Goal: Find contact information: Find contact information

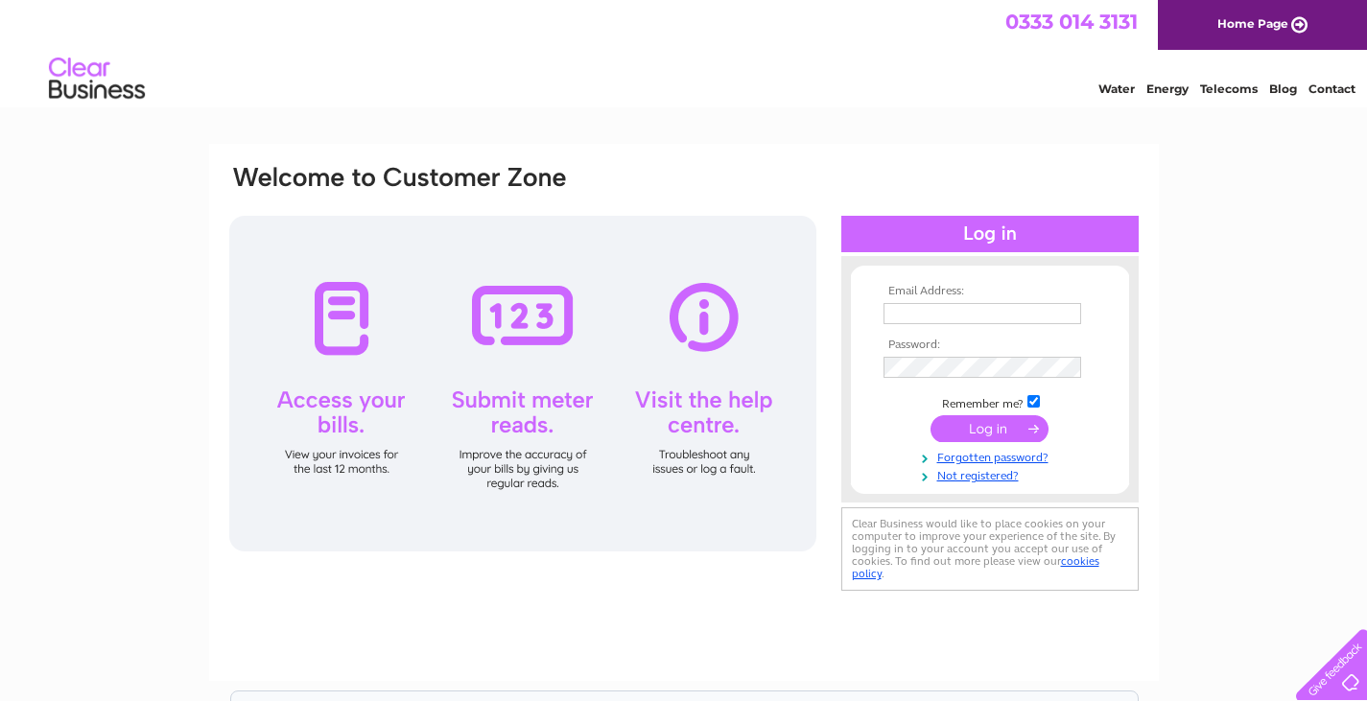
type input "owlhouse7@gmail.com"
click at [963, 427] on input "submit" at bounding box center [989, 428] width 118 height 27
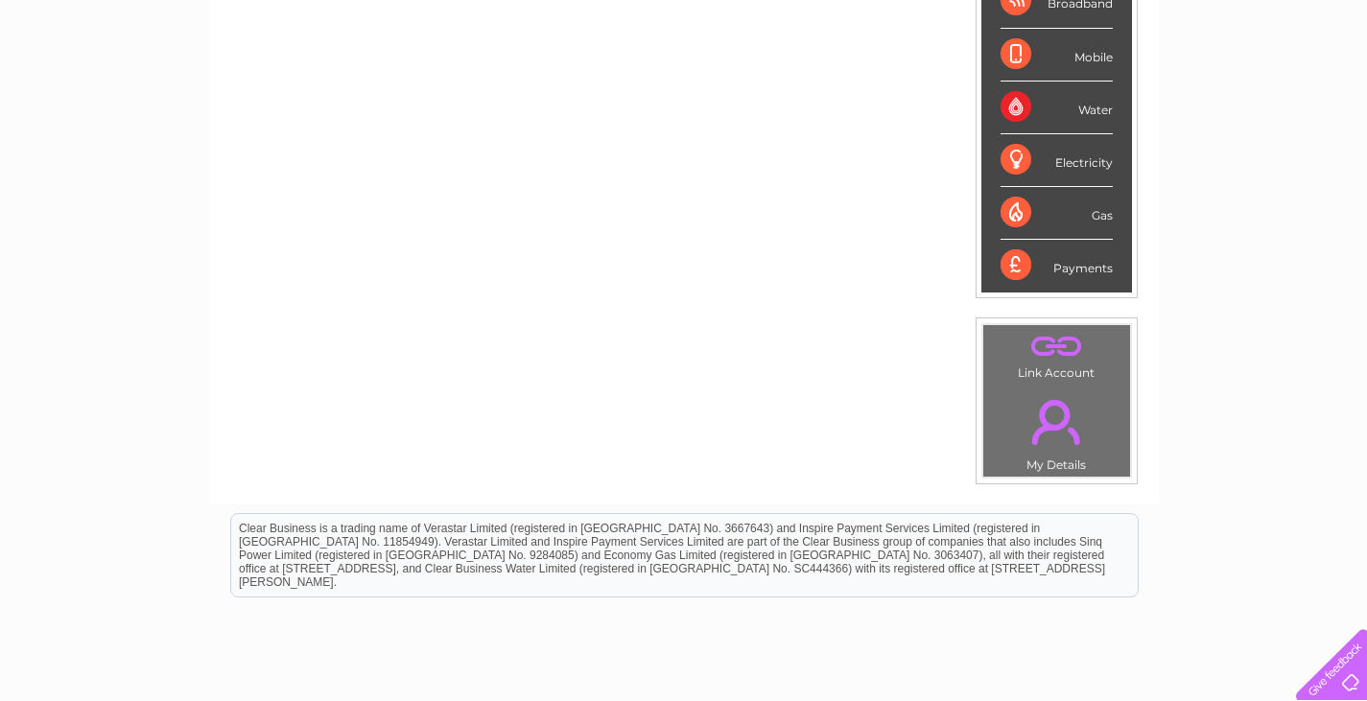
scroll to position [288, 0]
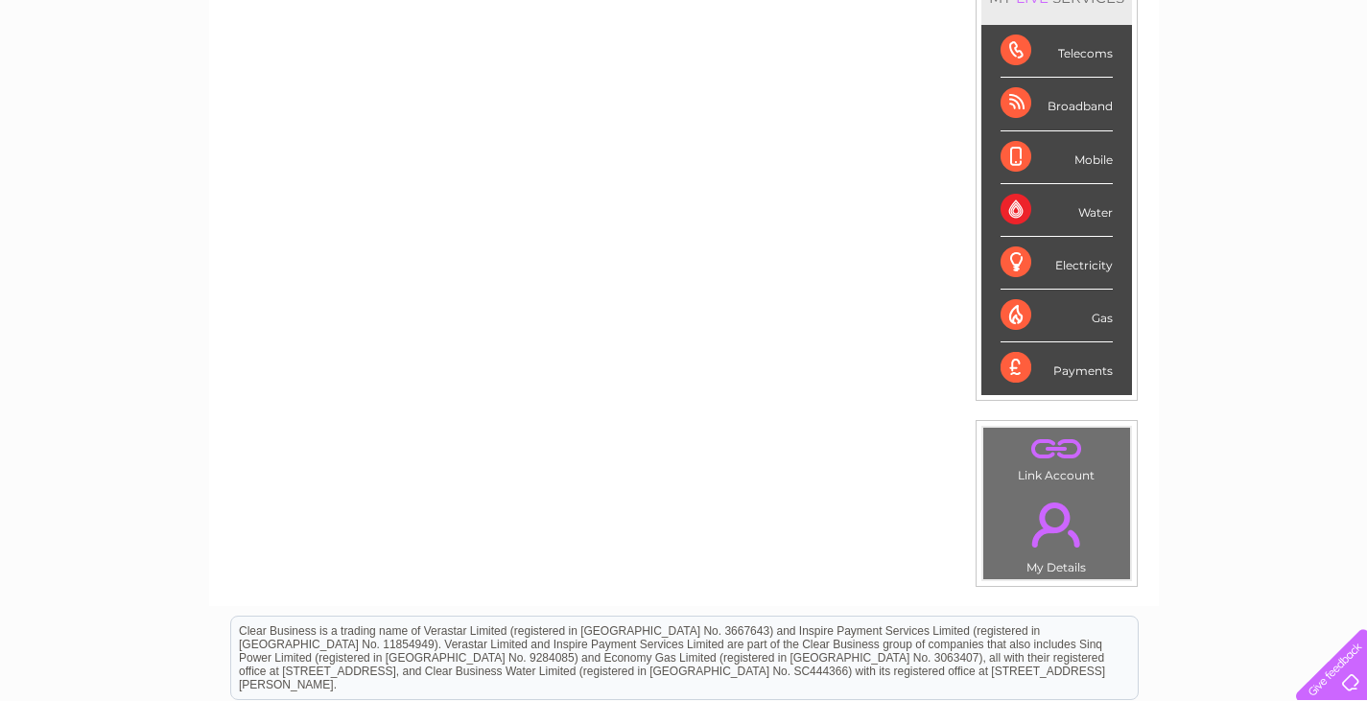
click at [1017, 44] on div "Telecoms" at bounding box center [1056, 51] width 112 height 53
click at [1025, 42] on div "Telecoms" at bounding box center [1056, 51] width 112 height 53
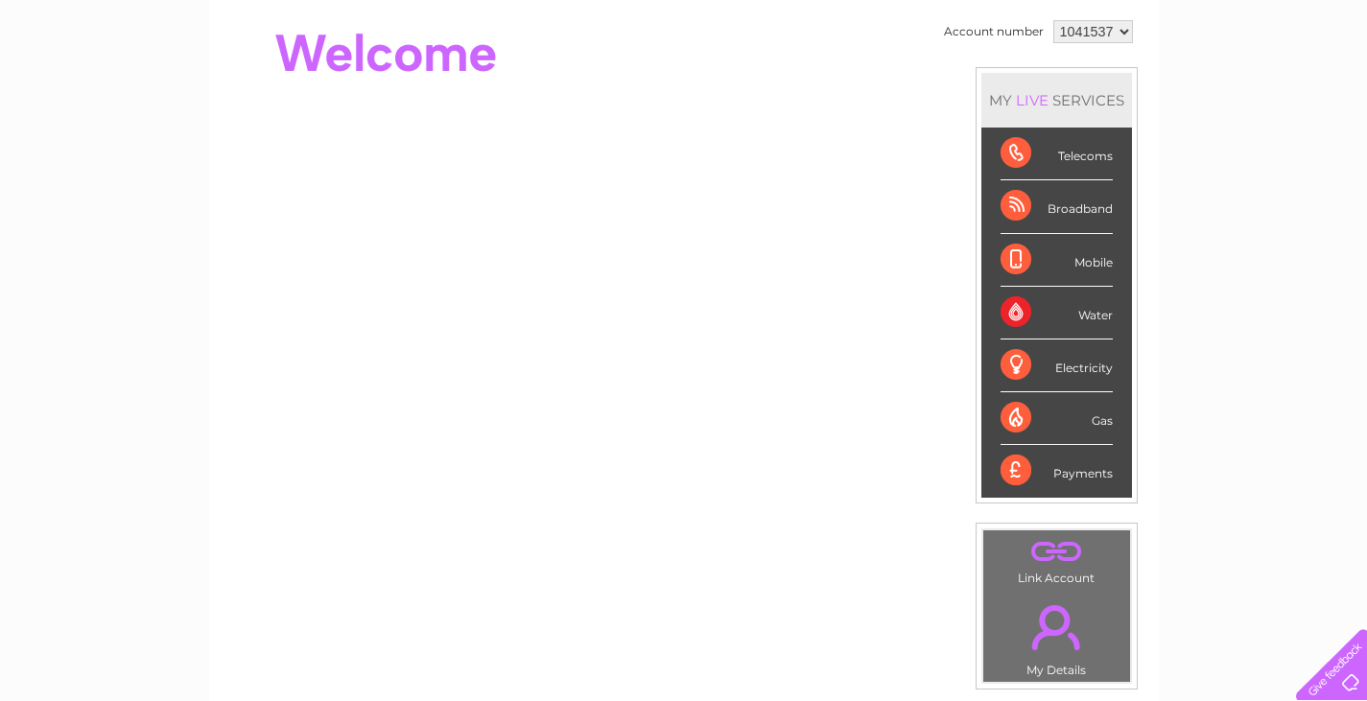
scroll to position [152, 0]
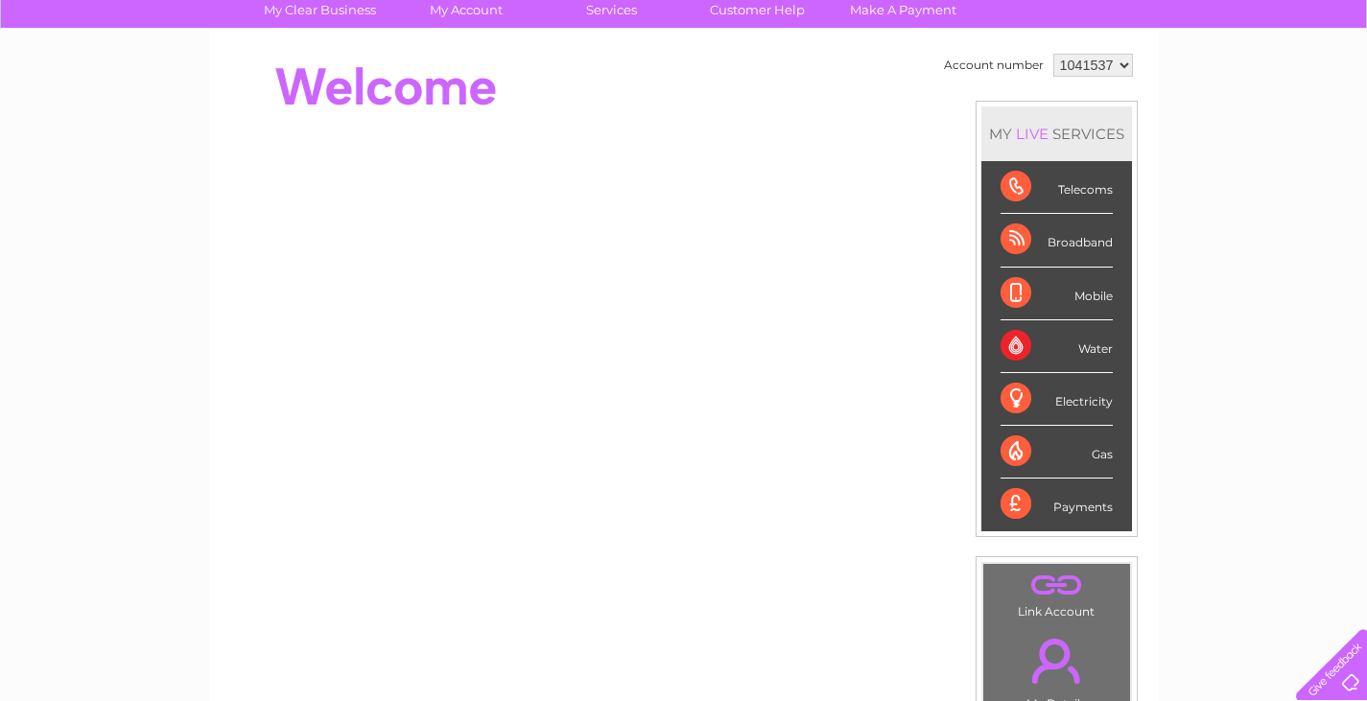
click at [1019, 193] on div "Telecoms" at bounding box center [1056, 187] width 112 height 53
click at [1062, 194] on div "Telecoms" at bounding box center [1056, 187] width 112 height 53
click at [1071, 187] on div "Telecoms" at bounding box center [1056, 187] width 112 height 53
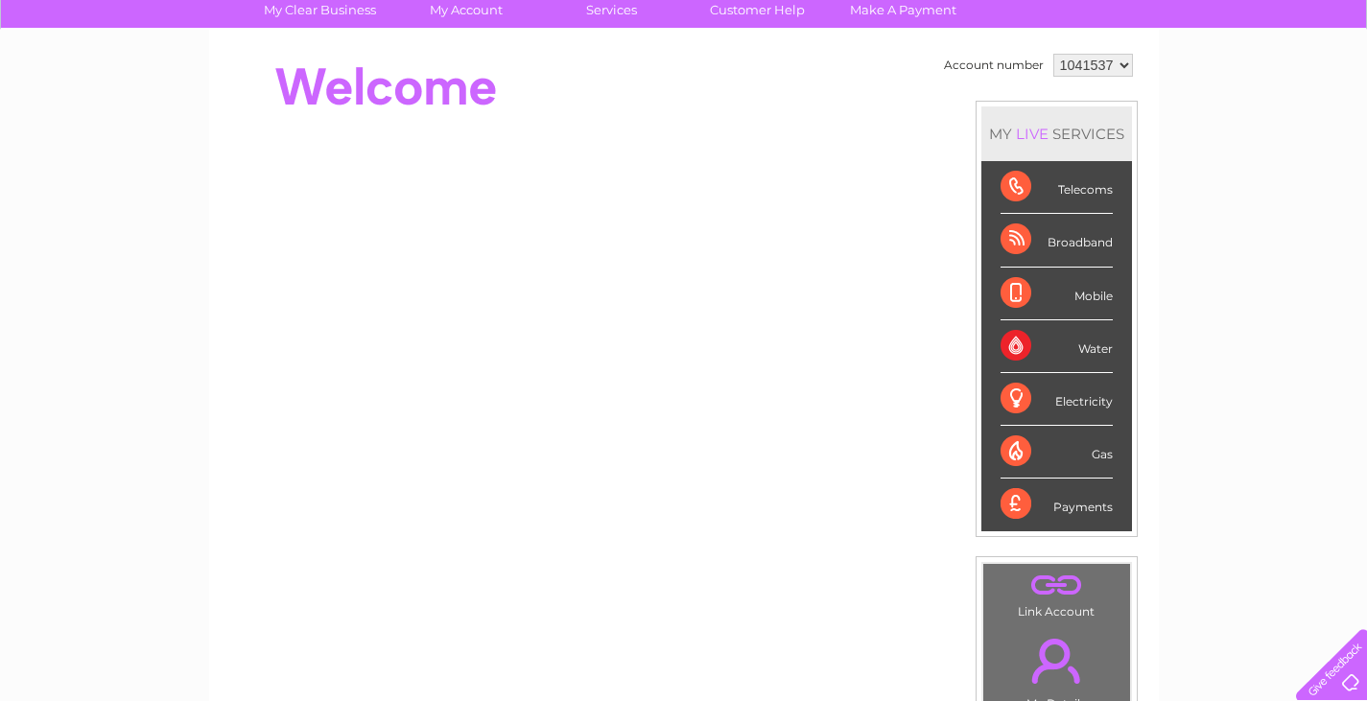
click at [1062, 242] on div "Broadband" at bounding box center [1056, 240] width 112 height 53
click at [1063, 242] on div "Broadband" at bounding box center [1056, 240] width 112 height 53
click at [791, 6] on link "Customer Help" at bounding box center [757, 9] width 158 height 35
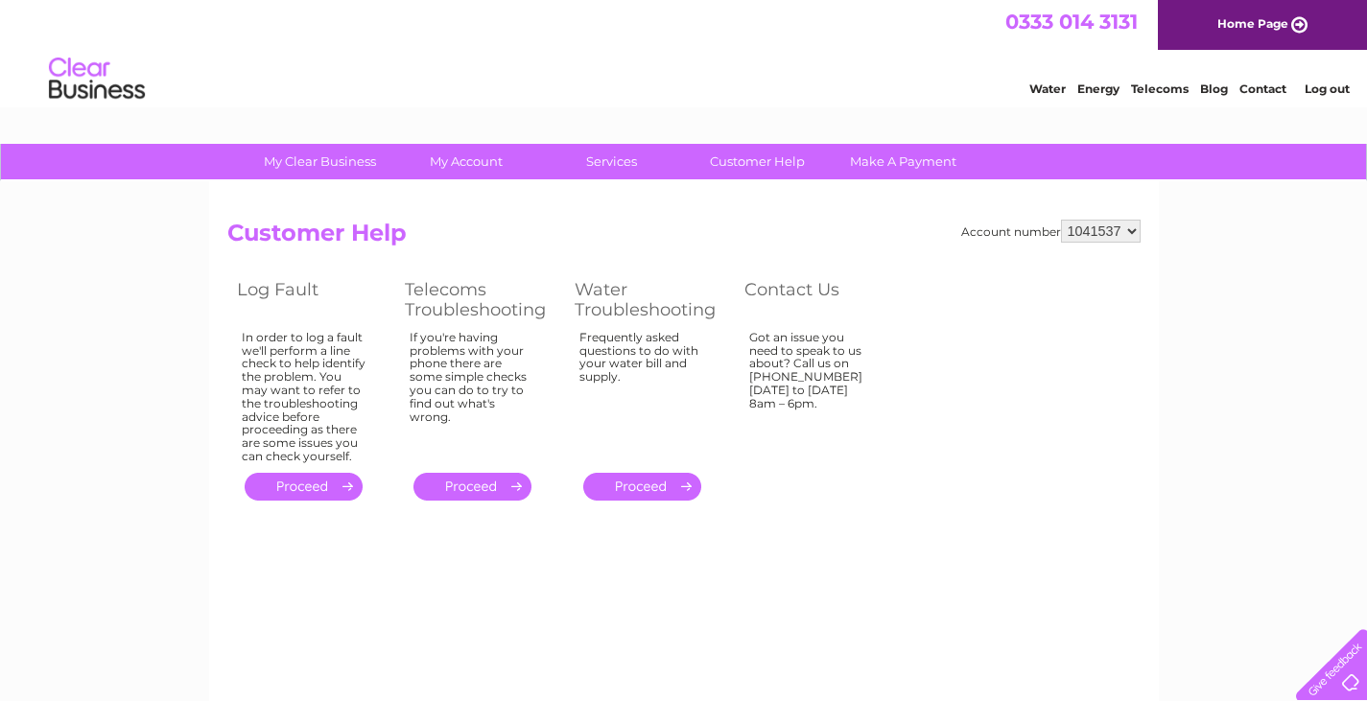
click at [1261, 88] on link "Contact" at bounding box center [1262, 89] width 47 height 14
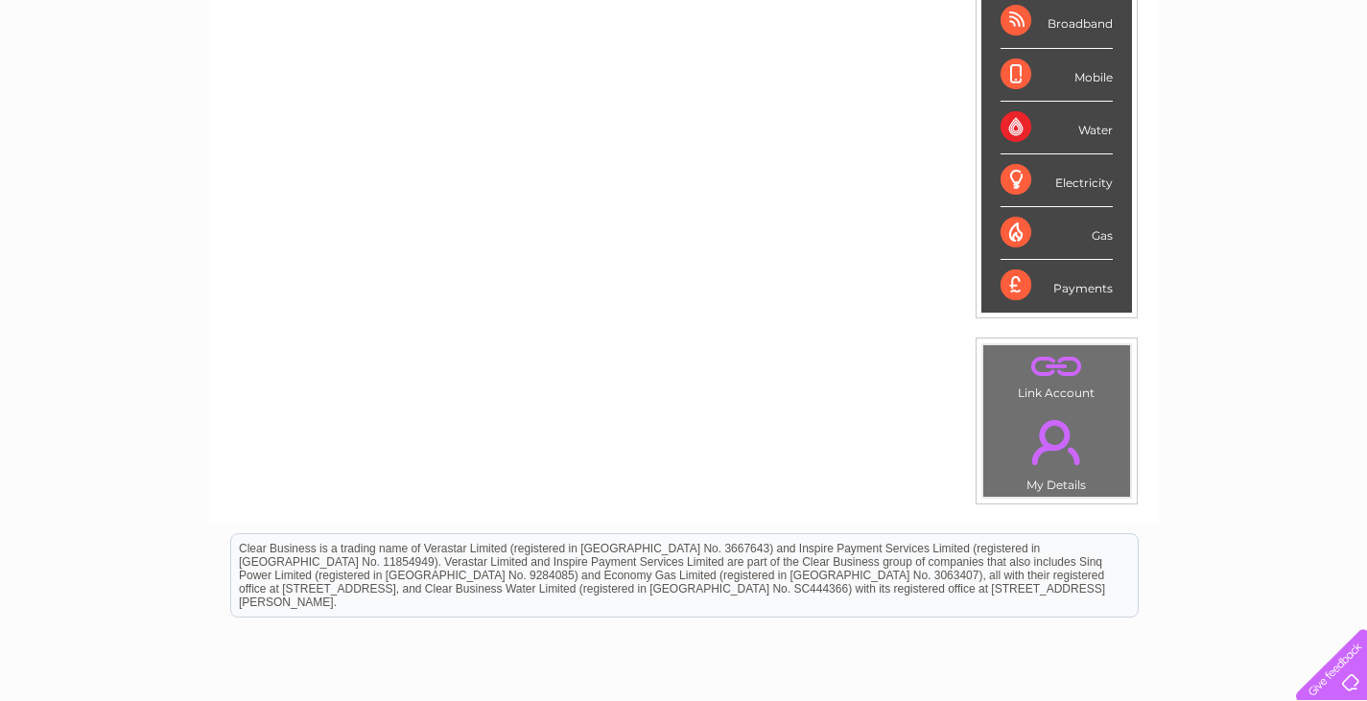
scroll to position [480, 0]
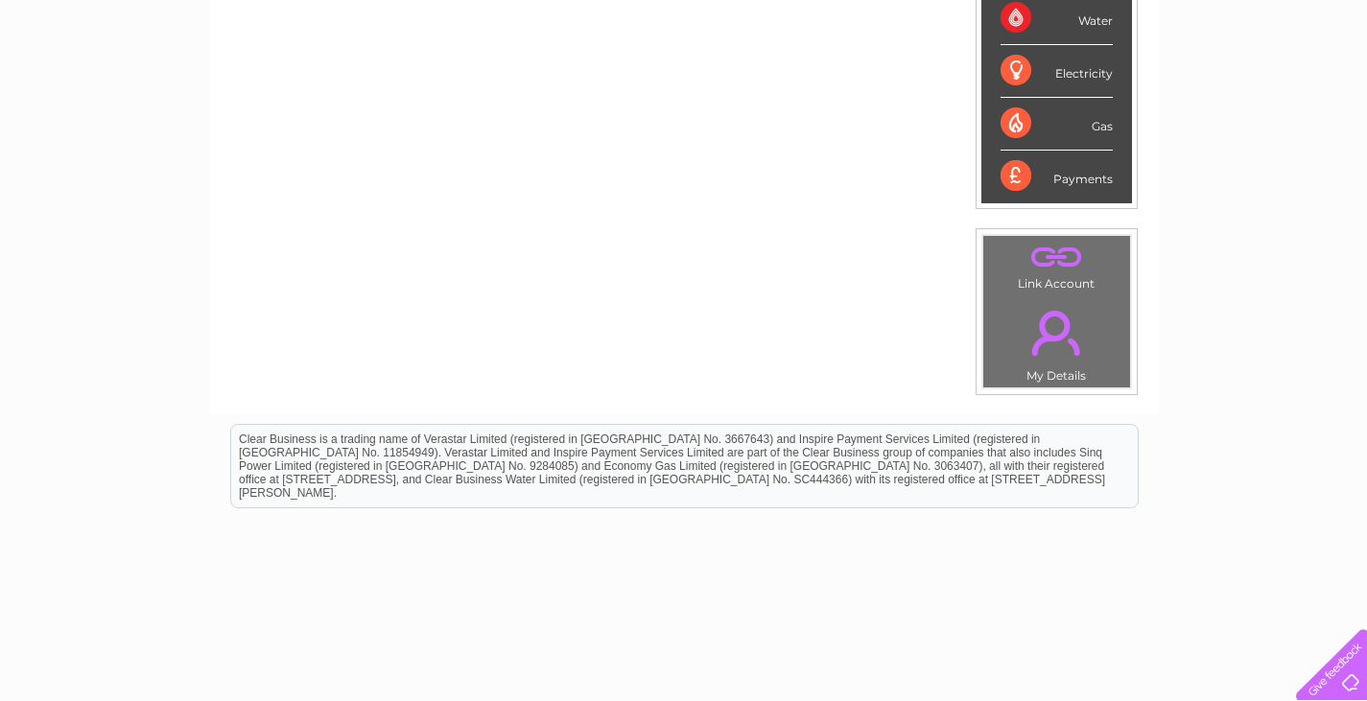
click at [1048, 343] on link "." at bounding box center [1056, 332] width 137 height 67
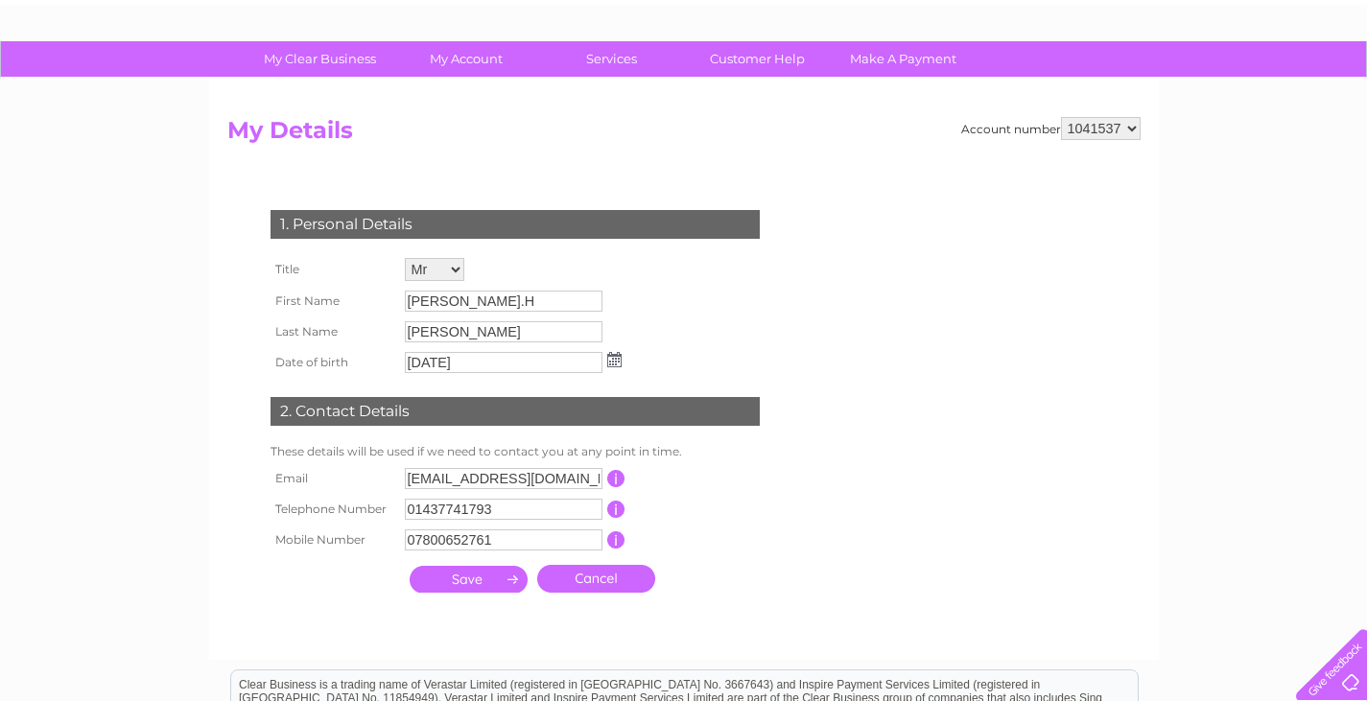
scroll to position [96, 0]
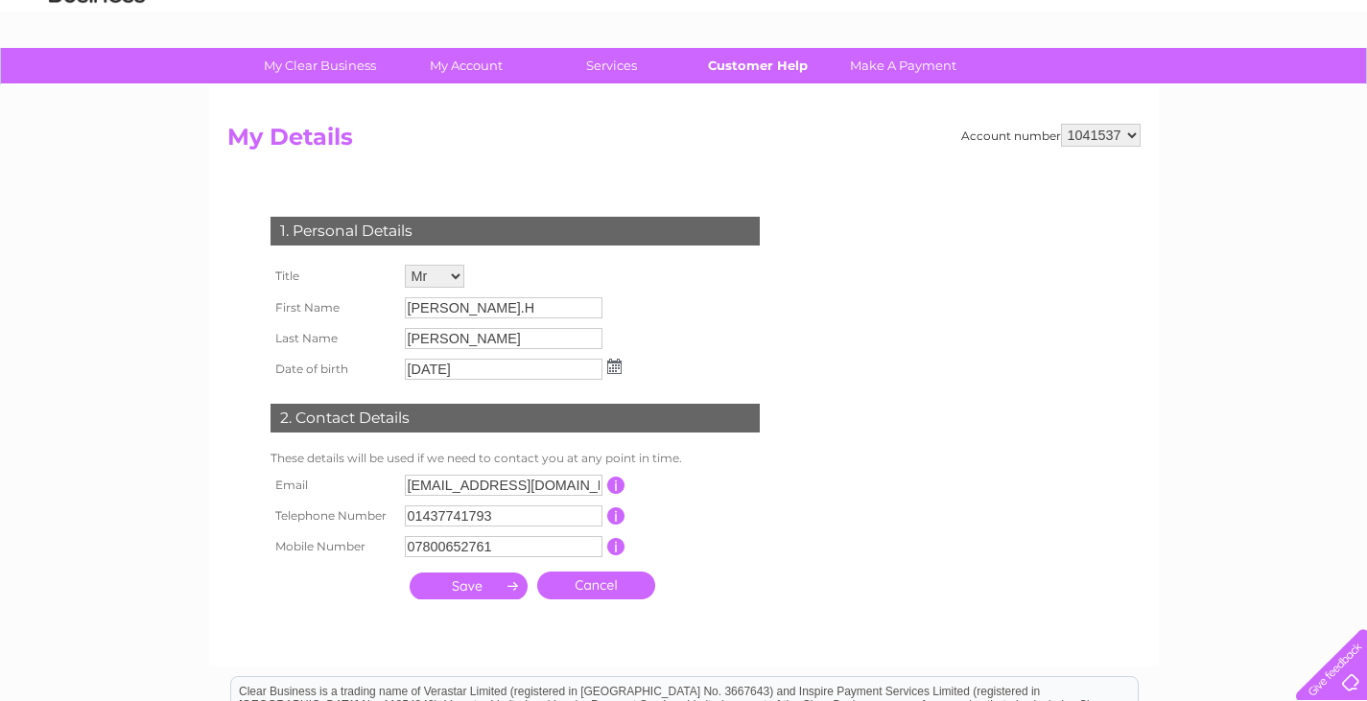
click at [770, 68] on link "Customer Help" at bounding box center [757, 65] width 158 height 35
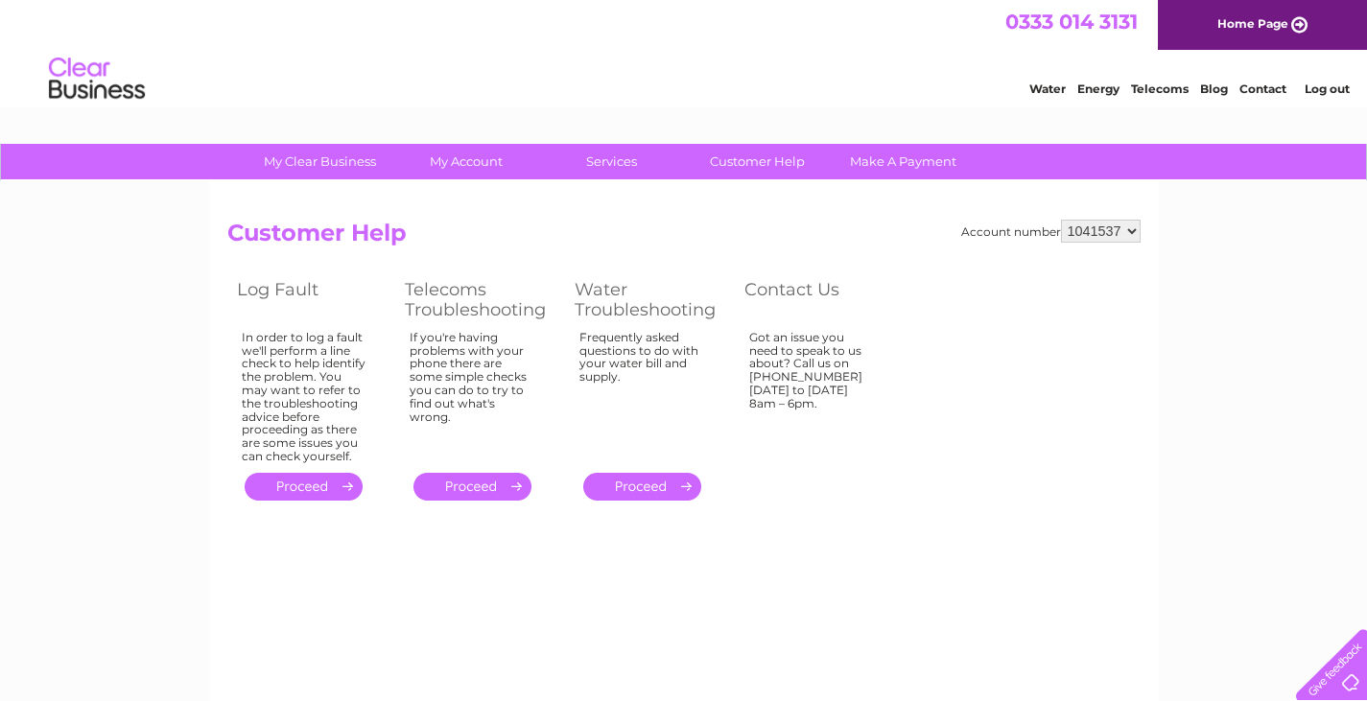
click at [1345, 680] on div at bounding box center [1327, 660] width 79 height 79
